Goal: Task Accomplishment & Management: Use online tool/utility

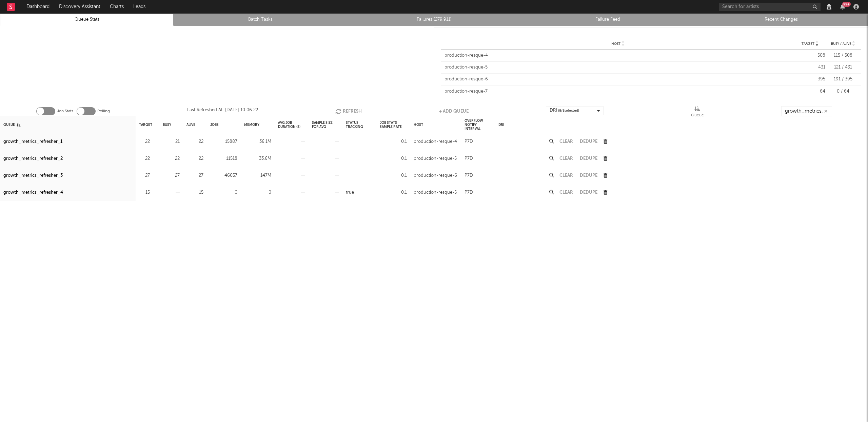
click at [358, 110] on button "Refresh" at bounding box center [348, 111] width 26 height 10
click at [344, 110] on button "Refresh" at bounding box center [350, 111] width 26 height 10
click at [803, 108] on input "growth_metrics_ref" at bounding box center [806, 111] width 51 height 10
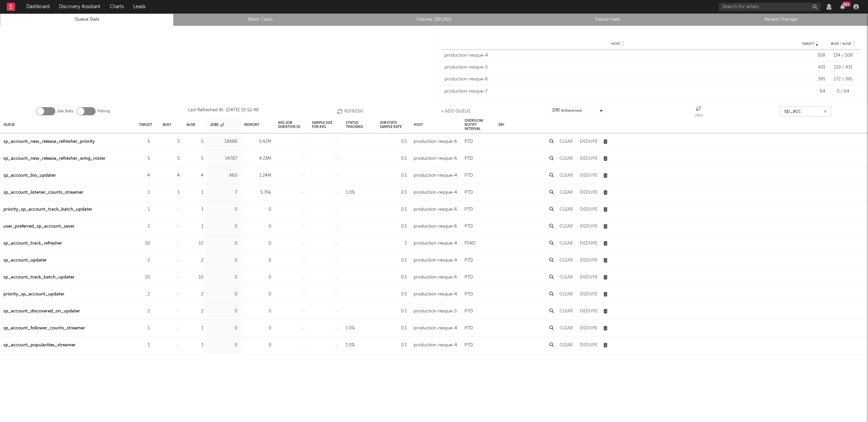
click at [810, 112] on input "sp_acc" at bounding box center [806, 111] width 51 height 10
click at [35, 260] on div "sp_account_updater" at bounding box center [24, 260] width 43 height 8
click at [814, 110] on input "sp_acc" at bounding box center [806, 111] width 51 height 10
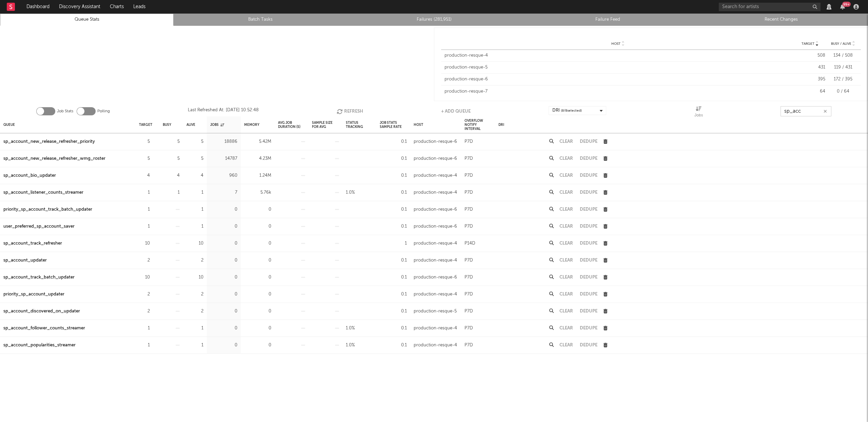
click at [814, 110] on input "sp_acc" at bounding box center [806, 111] width 51 height 10
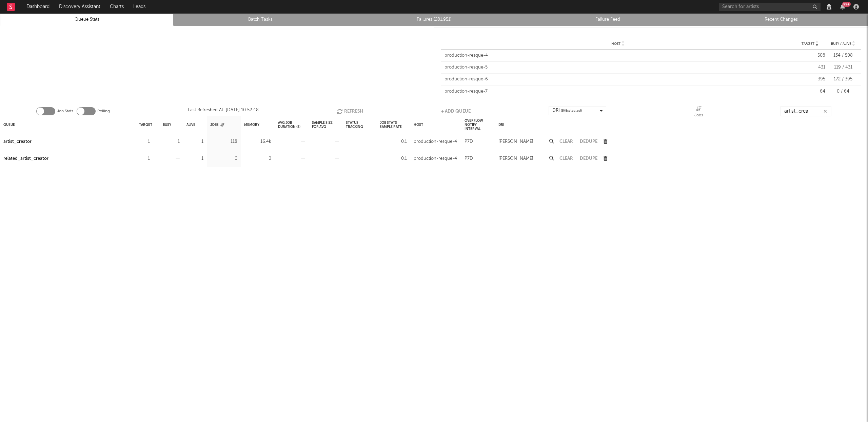
click at [20, 144] on div "artist_creator" at bounding box center [17, 142] width 28 height 8
click at [809, 111] on input "artist_crea" at bounding box center [806, 111] width 51 height 10
type input "g"
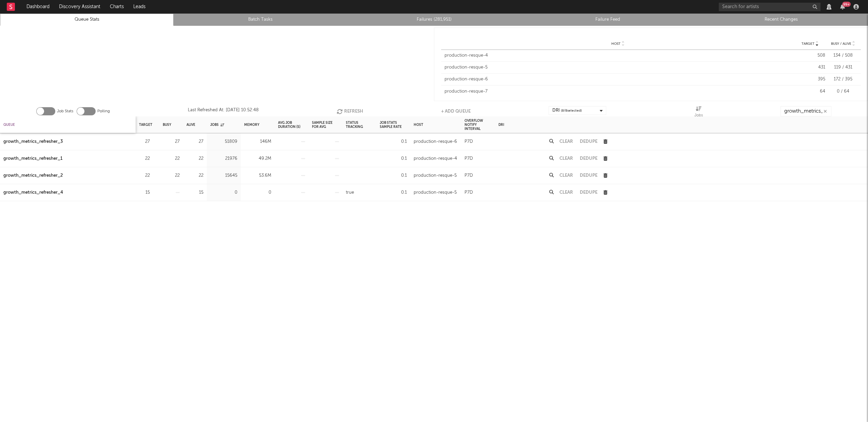
click at [9, 125] on div "Queue" at bounding box center [9, 124] width 12 height 15
click at [9, 125] on div "Queue" at bounding box center [11, 124] width 17 height 15
click at [445, 18] on link "Failures (281,951)" at bounding box center [434, 20] width 166 height 8
click at [804, 112] on input "growth_metrics_refre" at bounding box center [806, 111] width 51 height 10
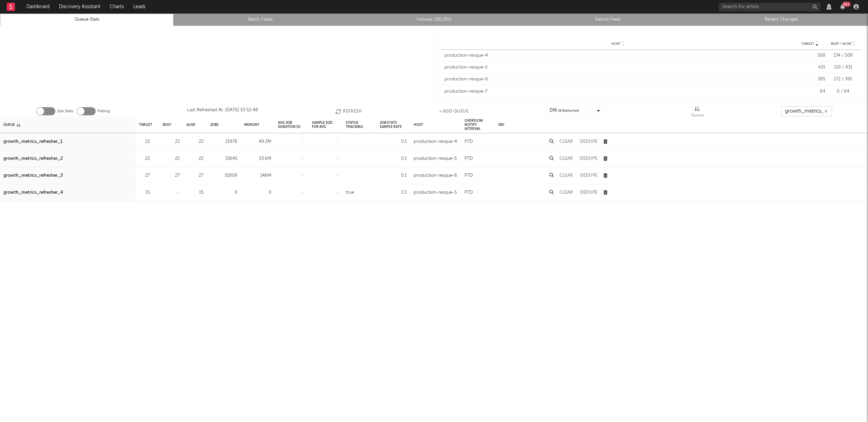
click at [804, 112] on input "growth_metrics_refre" at bounding box center [806, 111] width 51 height 10
click at [85, 176] on div "nielsen_luminate_expected_isrc_updater" at bounding box center [45, 176] width 85 height 8
click at [809, 108] on input "isrc_up" at bounding box center [806, 111] width 51 height 10
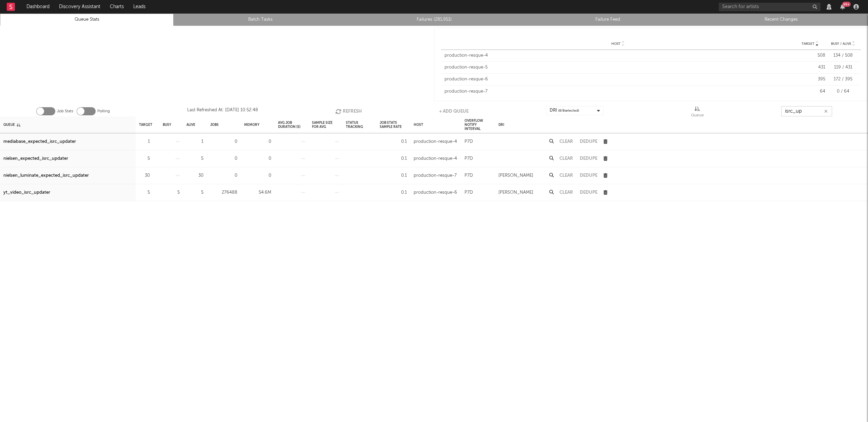
click at [809, 108] on input "isrc_up" at bounding box center [806, 111] width 51 height 10
click at [352, 108] on button "Refresh" at bounding box center [348, 111] width 26 height 10
click at [339, 108] on button "Refresh" at bounding box center [348, 111] width 26 height 10
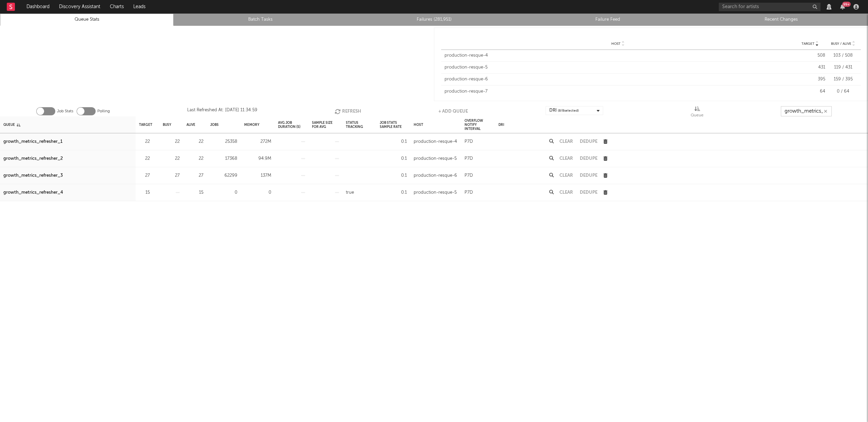
click at [341, 110] on button "Refresh" at bounding box center [348, 111] width 26 height 10
click at [30, 140] on div "growth_metrics_refresher_1" at bounding box center [32, 142] width 59 height 8
click at [35, 158] on div "growth_metrics_refresher_2" at bounding box center [32, 159] width 59 height 8
click at [36, 175] on div "growth_metrics_refresher_3" at bounding box center [32, 176] width 59 height 8
click at [350, 110] on button "Refresh" at bounding box center [348, 111] width 26 height 10
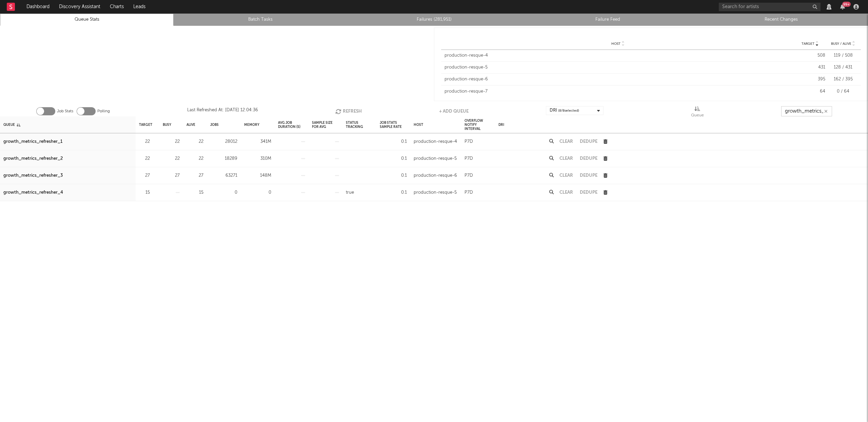
click at [797, 114] on input "growth_metrics_re" at bounding box center [806, 111] width 51 height 10
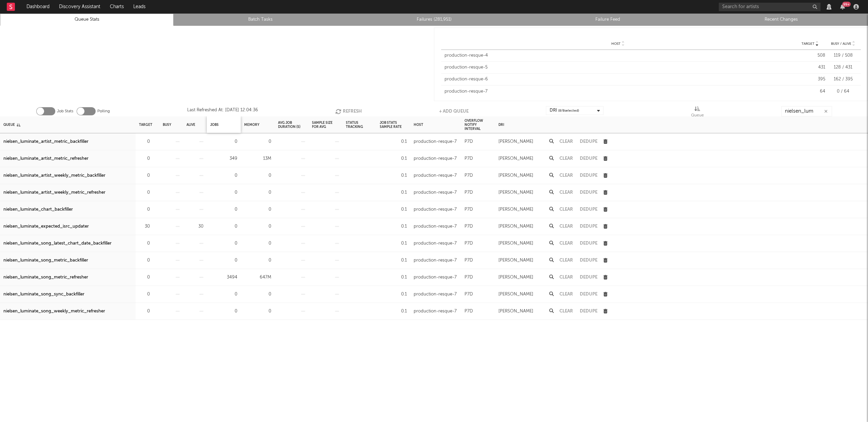
click at [208, 125] on div "Jobs" at bounding box center [224, 124] width 34 height 17
click at [211, 124] on div "Jobs" at bounding box center [214, 124] width 8 height 15
click at [212, 123] on div "Jobs" at bounding box center [217, 124] width 14 height 15
click at [570, 140] on button "Clear" at bounding box center [567, 141] width 14 height 4
click at [352, 107] on button "Refresh" at bounding box center [350, 111] width 26 height 10
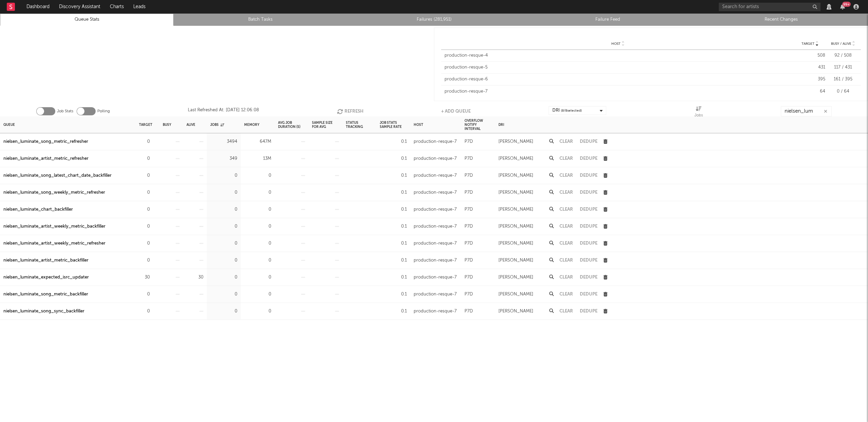
click at [567, 141] on button "Clear" at bounding box center [567, 141] width 14 height 4
click at [566, 142] on button "Clear" at bounding box center [567, 141] width 14 height 4
click at [819, 109] on input "nielsen_lum" at bounding box center [806, 111] width 51 height 10
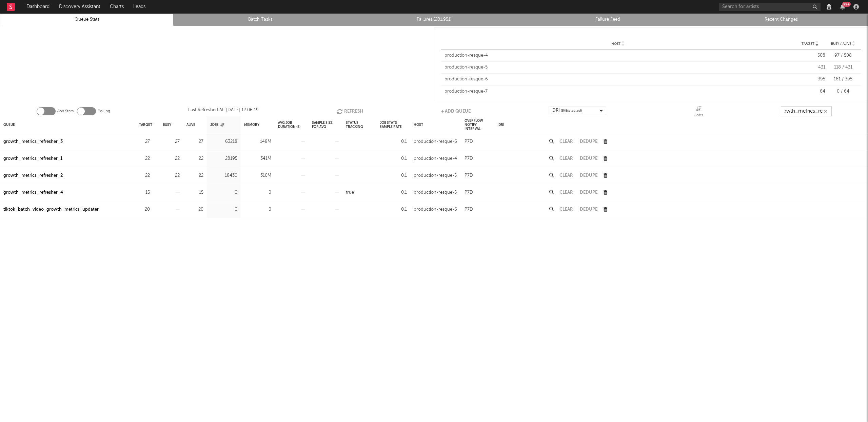
scroll to position [0, 8]
click at [350, 112] on button "Refresh" at bounding box center [350, 111] width 26 height 10
type input "growth_metrics_ref"
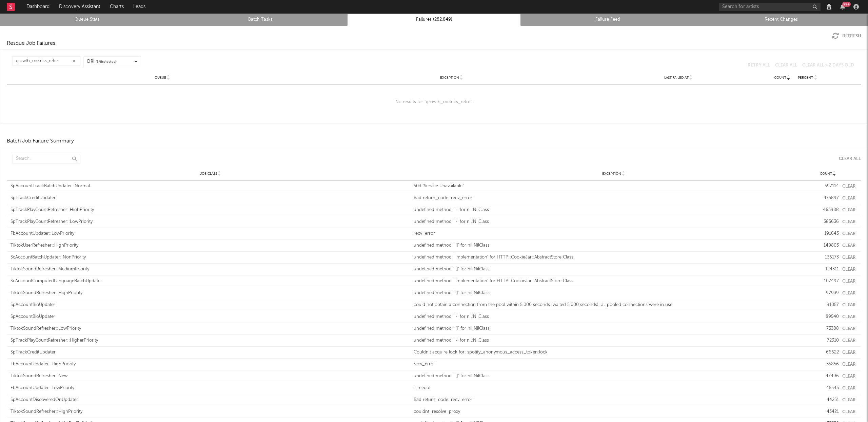
click at [75, 60] on icon "button" at bounding box center [73, 61] width 3 height 4
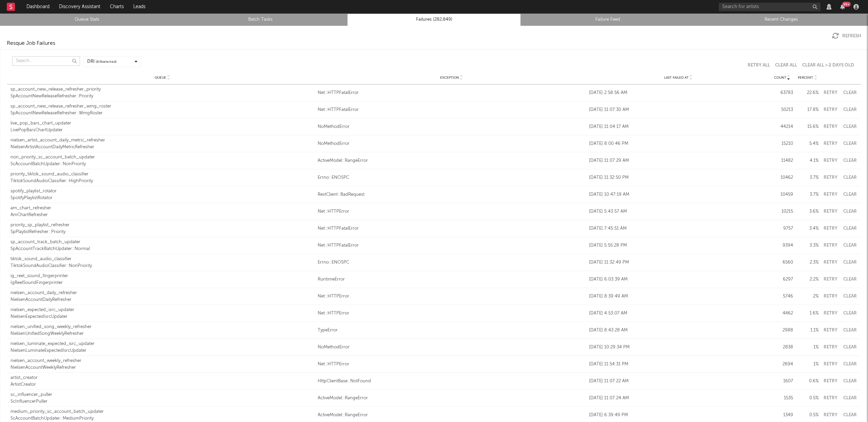
click at [42, 62] on input "text" at bounding box center [46, 60] width 68 height 9
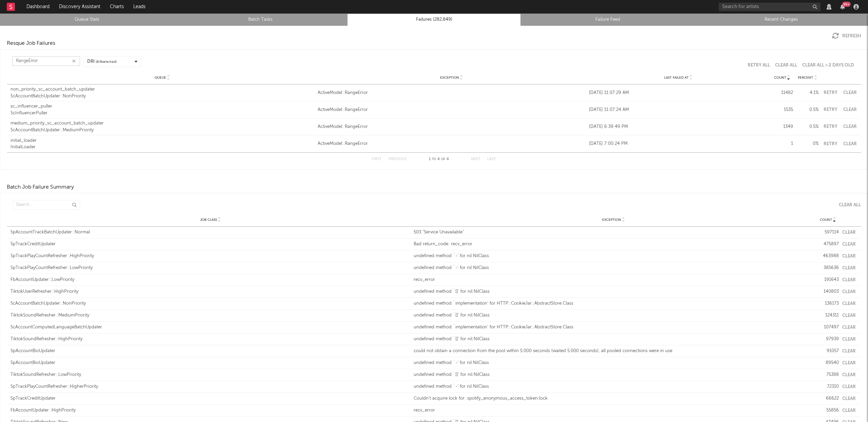
type input "RangeError"
click at [68, 92] on div "non_priority_sc_account_batch_updater" at bounding box center [163, 89] width 304 height 7
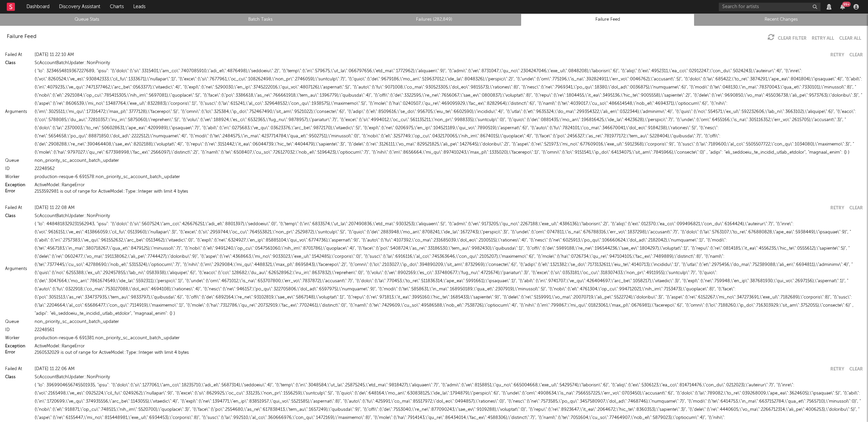
click at [104, 192] on button "2153592981 is out of range for ActiveModel::Type::Integer with limit 4 bytes" at bounding box center [112, 191] width 154 height 4
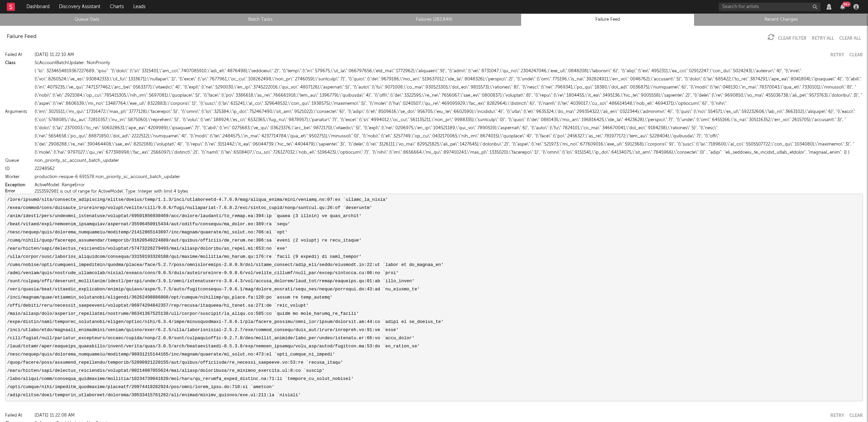
drag, startPoint x: 202, startPoint y: 192, endPoint x: 141, endPoint y: 194, distance: 61.4
click at [141, 194] on div "Failed At Thu Sep 4 11:22:10 AM Retry Clear Class ScAccountBatchUpdater::NonPri…" at bounding box center [434, 225] width 868 height 357
drag, startPoint x: 192, startPoint y: 192, endPoint x: 63, endPoint y: 195, distance: 128.6
click at [33, 190] on div "Error 2153592981 is out of range for ActiveModel::Type::Integer with limit 4 by…" at bounding box center [434, 191] width 858 height 4
copy button "2153592981 is out of range for ActiveModel::Type::Integer with limit 4 bytes"
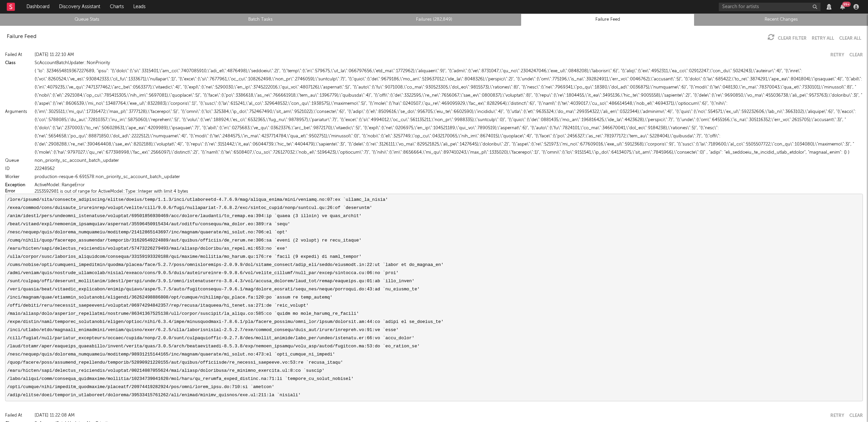
click at [207, 173] on div "production-resque-6:691578:non_priority_sc_account_batch_updater" at bounding box center [449, 177] width 829 height 8
click at [69, 93] on div at bounding box center [449, 112] width 829 height 90
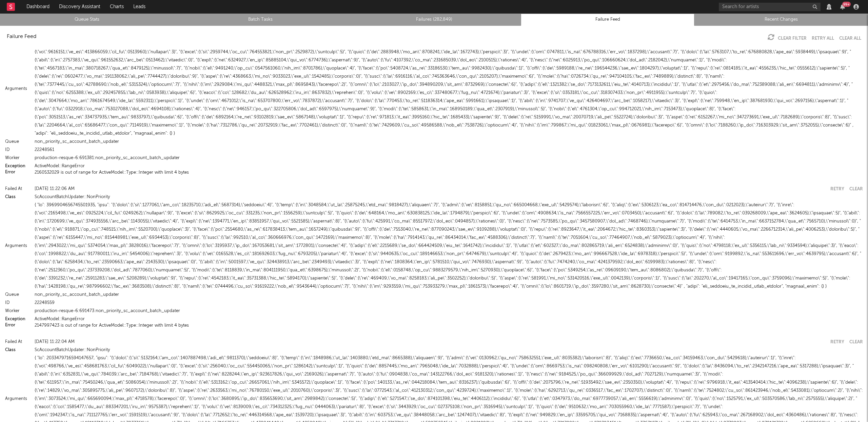
scroll to position [406, 0]
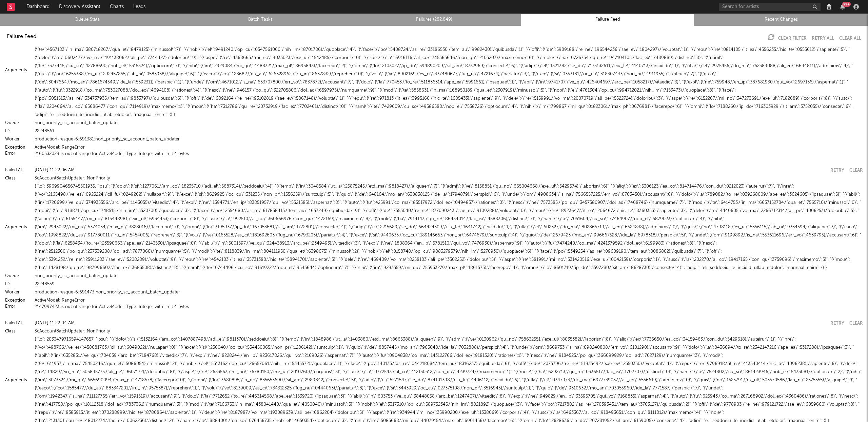
click at [53, 305] on button "2147997423 is out of range for ActiveModel::Type::Integer with limit 4 bytes" at bounding box center [112, 307] width 154 height 4
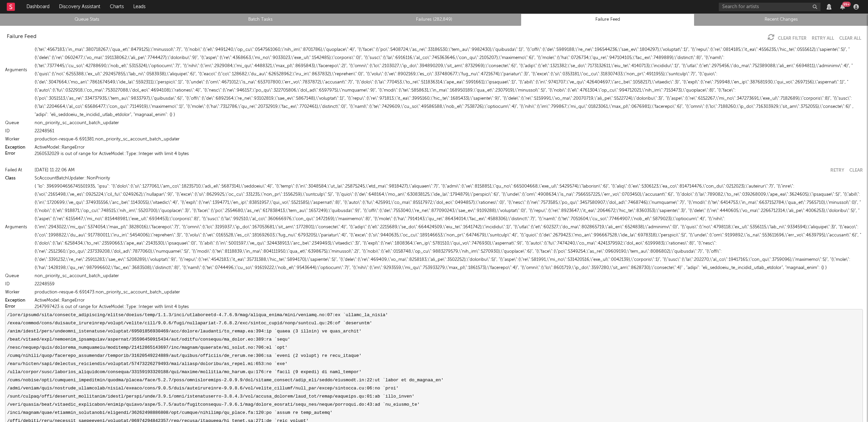
drag, startPoint x: 184, startPoint y: 298, endPoint x: 170, endPoint y: 299, distance: 14.3
click at [163, 305] on button "2147997423 is out of range for ActiveModel::Type::Integer with limit 4 bytes" at bounding box center [112, 307] width 154 height 4
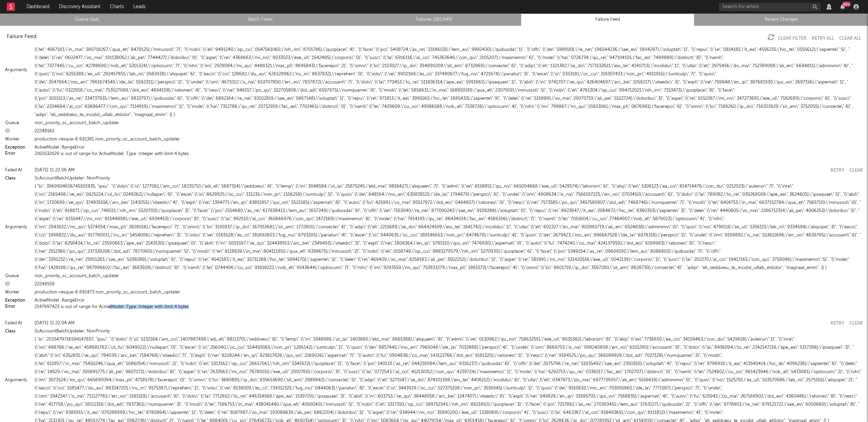
drag, startPoint x: 191, startPoint y: 299, endPoint x: 107, endPoint y: 296, distance: 83.8
click at [107, 305] on div "2147997423 is out of range for ActiveModel::Type::Integer with limit 4 bytes" at bounding box center [449, 307] width 829 height 4
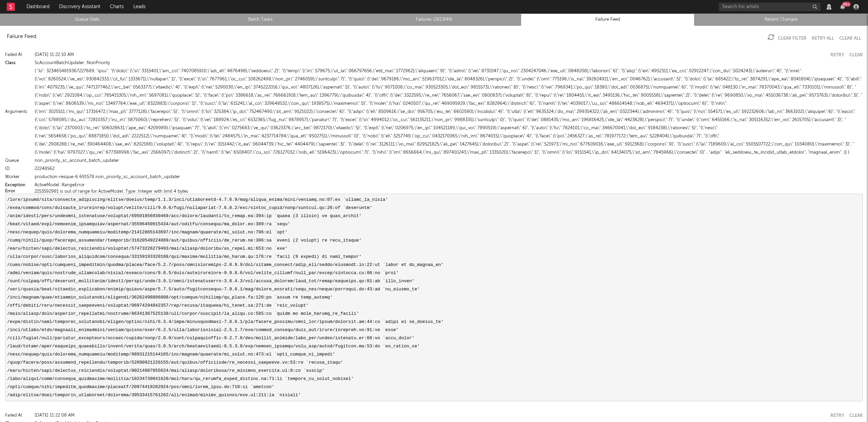
click at [103, 191] on button "2153592981 is out of range for ActiveModel::Type::Integer with limit 4 bytes" at bounding box center [112, 191] width 154 height 4
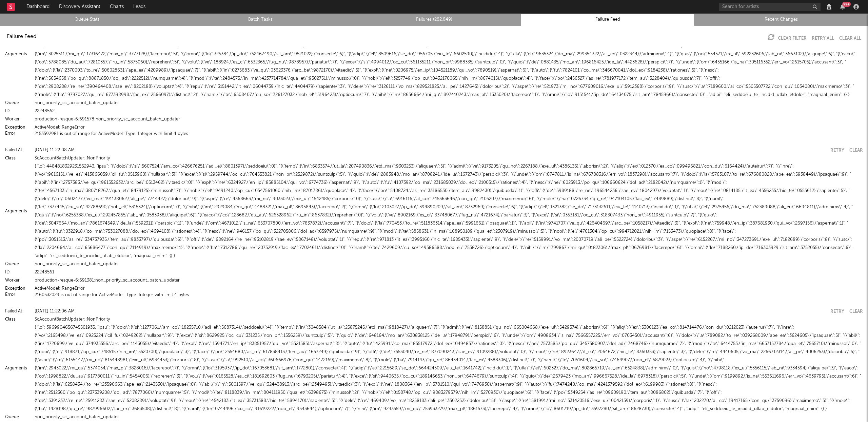
scroll to position [62, 0]
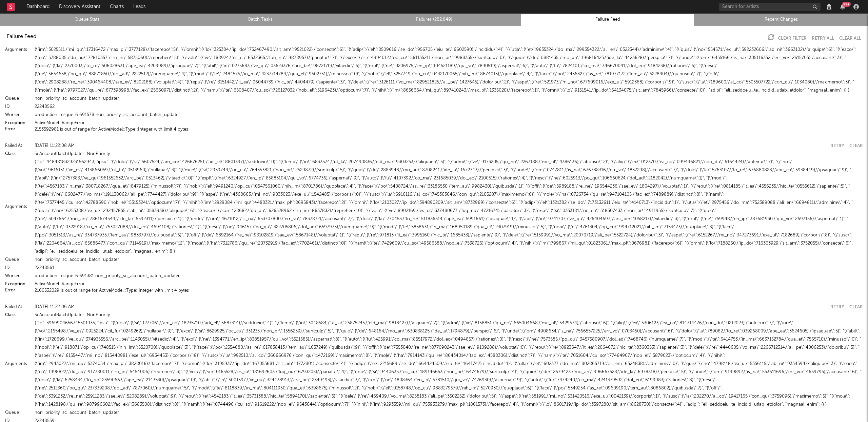
click at [88, 288] on button "2160532029 is out of range for ActiveModel::Type::Integer with limit 4 bytes" at bounding box center [112, 290] width 154 height 4
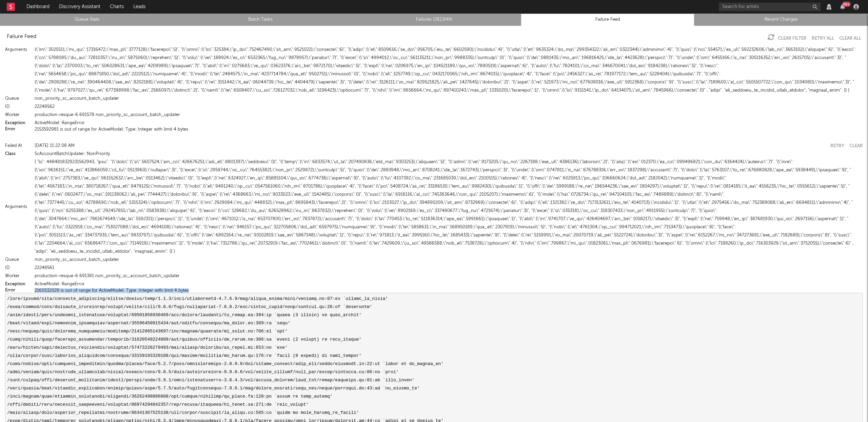
drag, startPoint x: 184, startPoint y: 282, endPoint x: 33, endPoint y: 283, distance: 151.3
click at [33, 288] on div "Error 2160532029 is out of range for ActiveModel::Type::Integer with limit 4 by…" at bounding box center [434, 290] width 858 height 4
copy div "2160532029 is out of range for ActiveModel::Type::Integer with limit 4 bytes"
click at [163, 280] on div "ActiveModel::RangeError" at bounding box center [449, 284] width 829 height 8
click at [159, 288] on button "2160532029 is out of range for ActiveModel::Type::Integer with limit 4 bytes" at bounding box center [112, 290] width 154 height 4
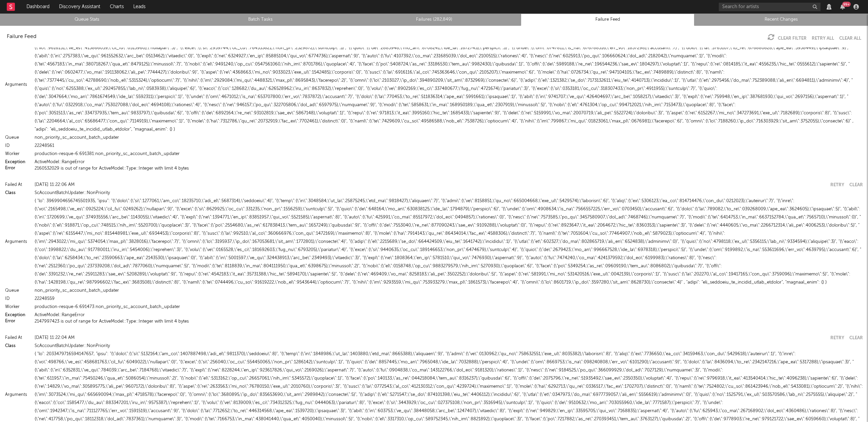
scroll to position [189, 0]
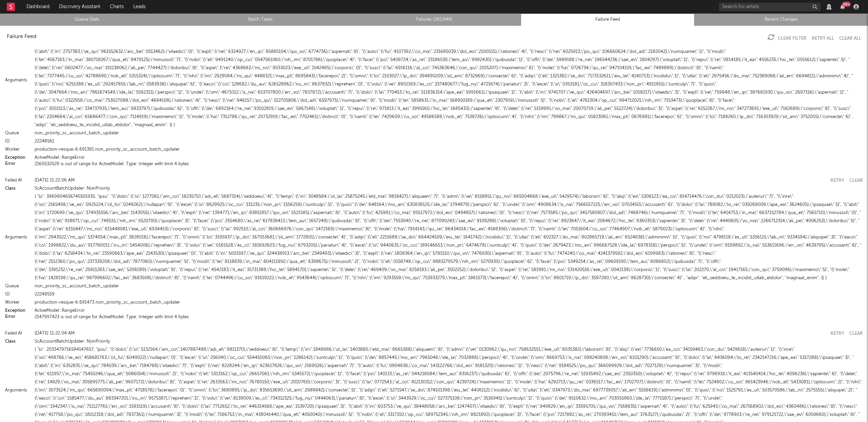
click at [91, 315] on button "2147997423 is out of range for ActiveModel::Type::Integer with limit 4 bytes" at bounding box center [112, 317] width 154 height 4
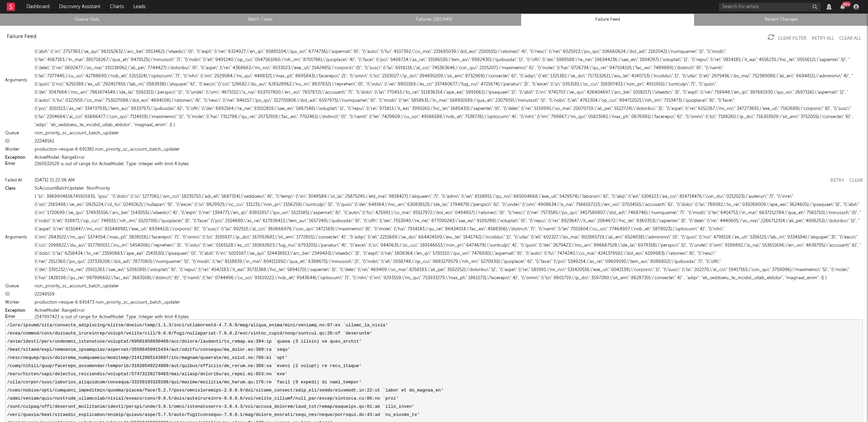
click at [144, 315] on button "2147997423 is out of range for ActiveModel::Type::Integer with limit 4 bytes" at bounding box center [112, 317] width 154 height 4
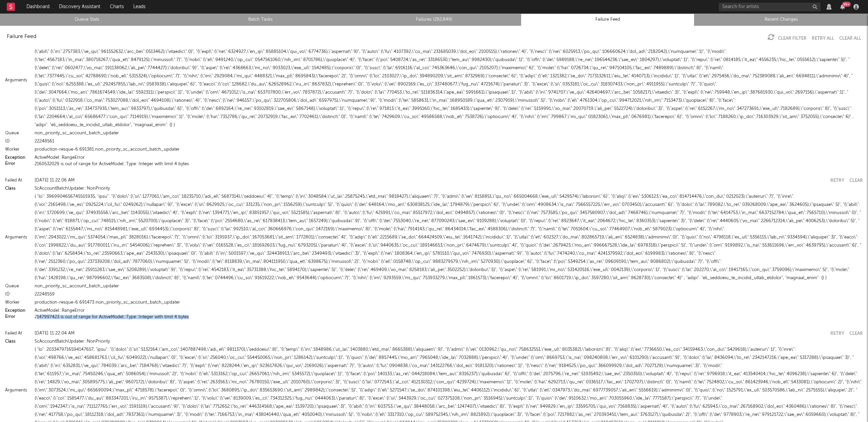
drag, startPoint x: 198, startPoint y: 308, endPoint x: 48, endPoint y: 309, distance: 149.6
click at [36, 315] on div "2147997423 is out of range for ActiveModel::Type::Integer with limit 4 bytes" at bounding box center [449, 317] width 829 height 4
click at [175, 337] on div "ScAccountBatchUpdater::NonPriority" at bounding box center [449, 341] width 829 height 8
drag, startPoint x: 183, startPoint y: 309, endPoint x: 64, endPoint y: 304, distance: 119.2
click at [59, 303] on div "Failed At Thu Sep 4 11:22:06 AM Retry Clear Class ScAccountBatchUpdater::NonPri…" at bounding box center [434, 248] width 868 height 150
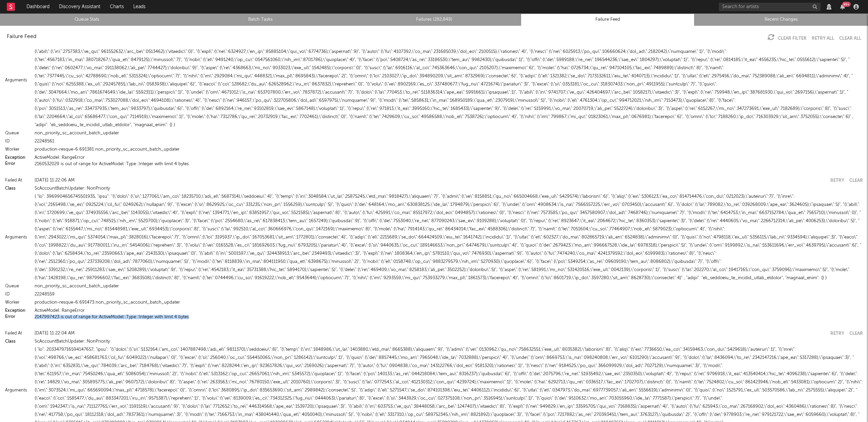
drag, startPoint x: 198, startPoint y: 310, endPoint x: 35, endPoint y: 309, distance: 163.8
click at [35, 315] on div "2147997423 is out of range for ActiveModel::Type::Integer with limit 4 bytes" at bounding box center [449, 317] width 829 height 4
copy button "2147997423 is out of range for ActiveModel::Type::Integer with limit 4 bytes"
